Goal: Information Seeking & Learning: Learn about a topic

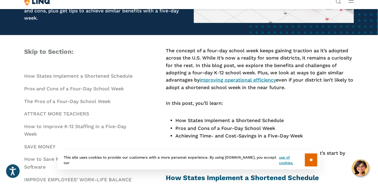
scroll to position [113, 0]
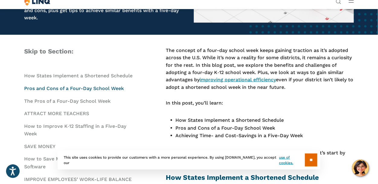
click at [78, 88] on link "Pros and Cons of a Four-Day School Week" at bounding box center [74, 88] width 100 height 6
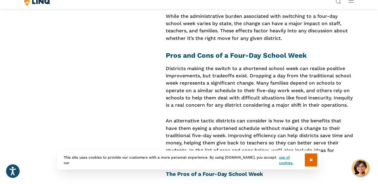
scroll to position [597, 0]
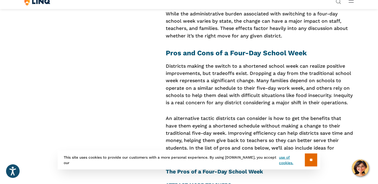
drag, startPoint x: 254, startPoint y: 65, endPoint x: 257, endPoint y: 71, distance: 6.2
click at [257, 71] on p "Districts making the switch to a shortened school week can realize positive imp…" at bounding box center [260, 84] width 188 height 44
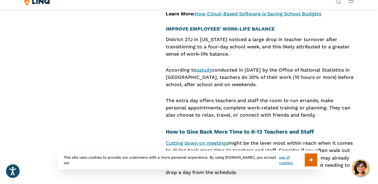
scroll to position [1149, 0]
